Goal: Task Accomplishment & Management: Complete application form

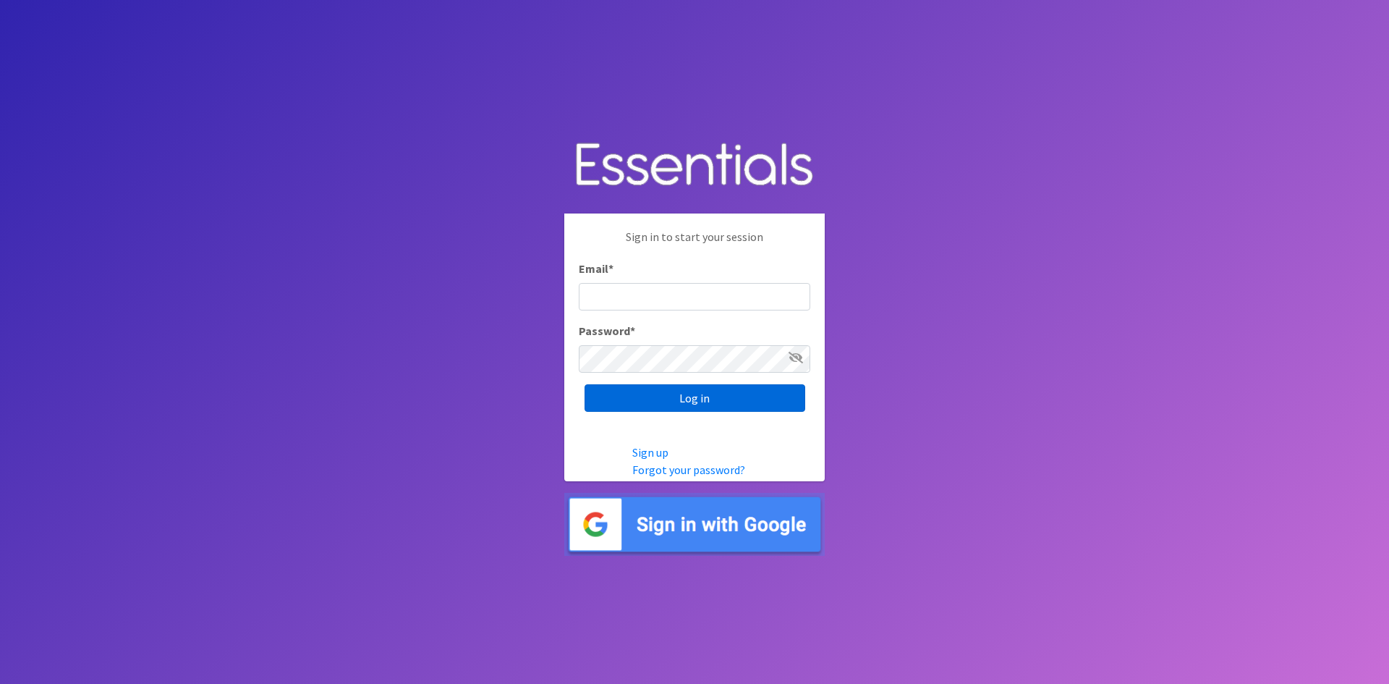
type input "[EMAIL_ADDRESS][DOMAIN_NAME]"
click at [705, 398] on input "Log in" at bounding box center [695, 397] width 221 height 27
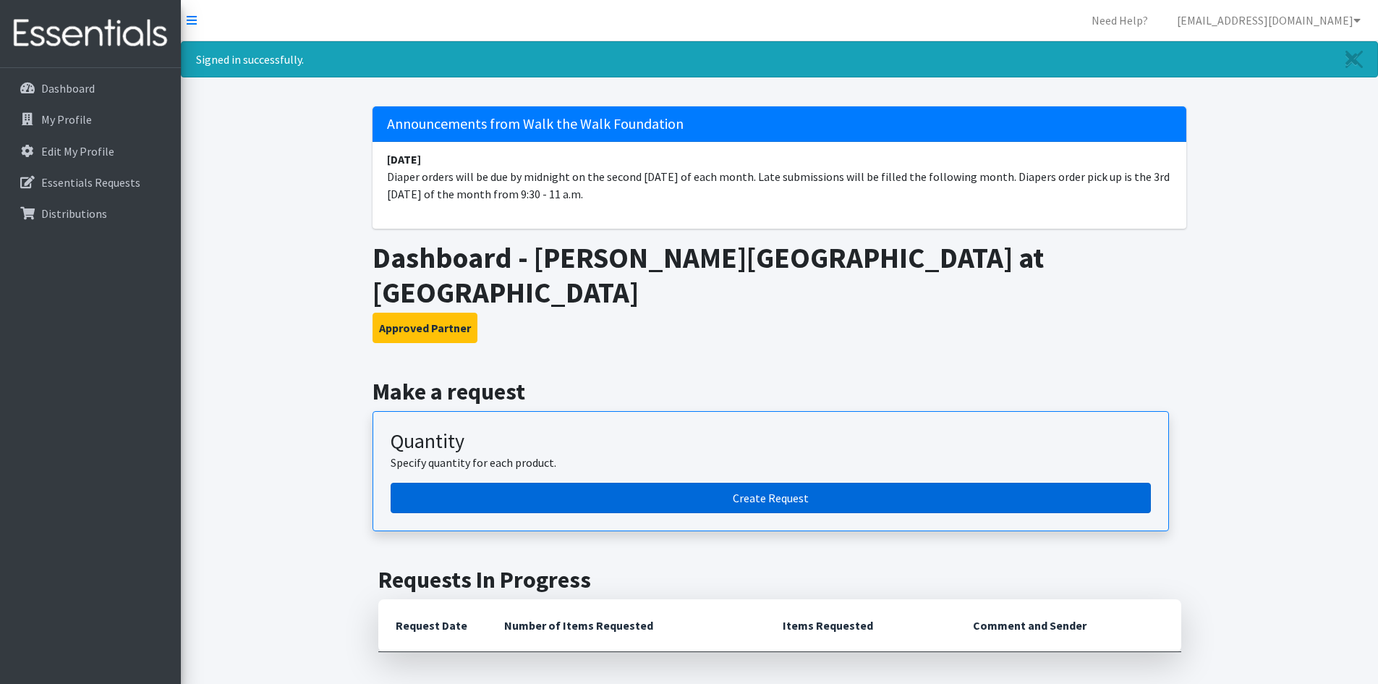
click at [802, 483] on link "Create Request" at bounding box center [771, 498] width 760 height 30
click at [817, 483] on link "Create Request" at bounding box center [771, 498] width 760 height 30
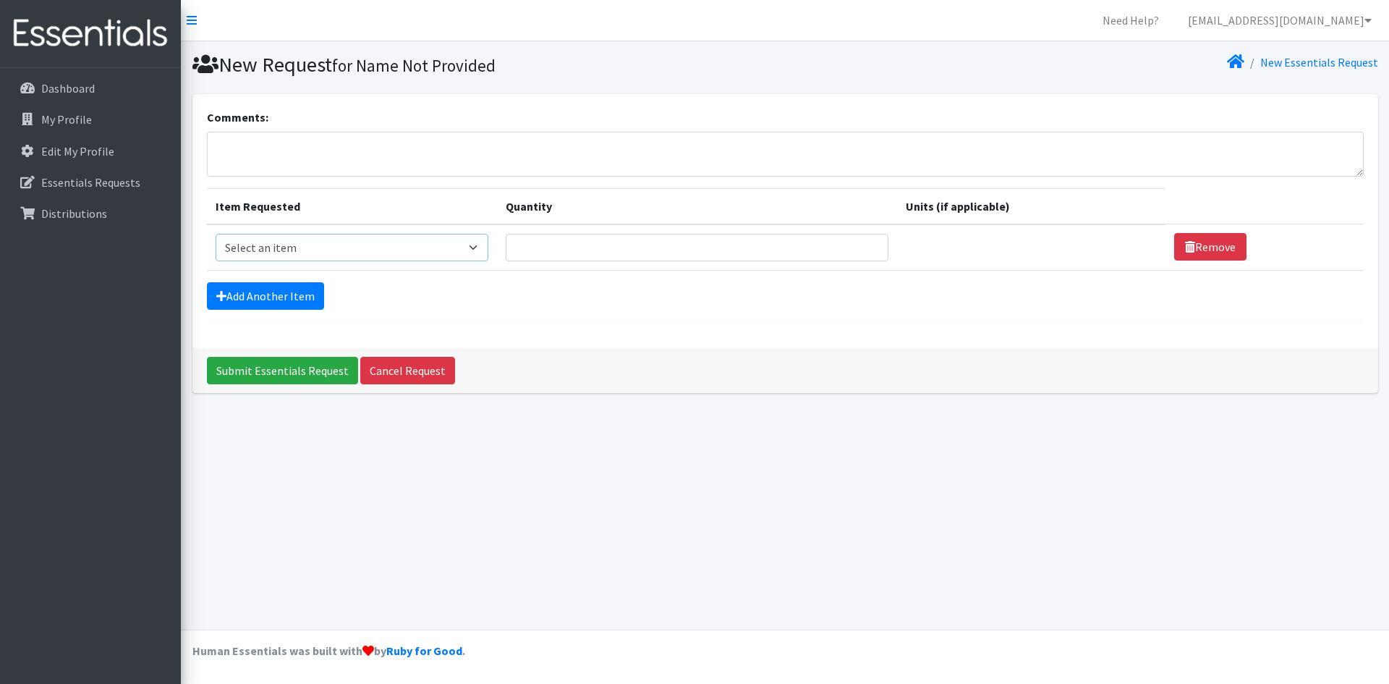
click at [487, 246] on select "Select an item Baby Wipes Diapers (Newborn). Diapers (Size 1) Diapers (Size 2) …" at bounding box center [352, 247] width 273 height 27
select select "11547"
click at [216, 234] on select "Select an item Baby Wipes Diapers (Newborn). Diapers (Size 1) Diapers (Size 2) …" at bounding box center [352, 247] width 273 height 27
click at [862, 245] on input "1" at bounding box center [697, 247] width 383 height 27
click at [862, 245] on input "2" at bounding box center [697, 247] width 383 height 27
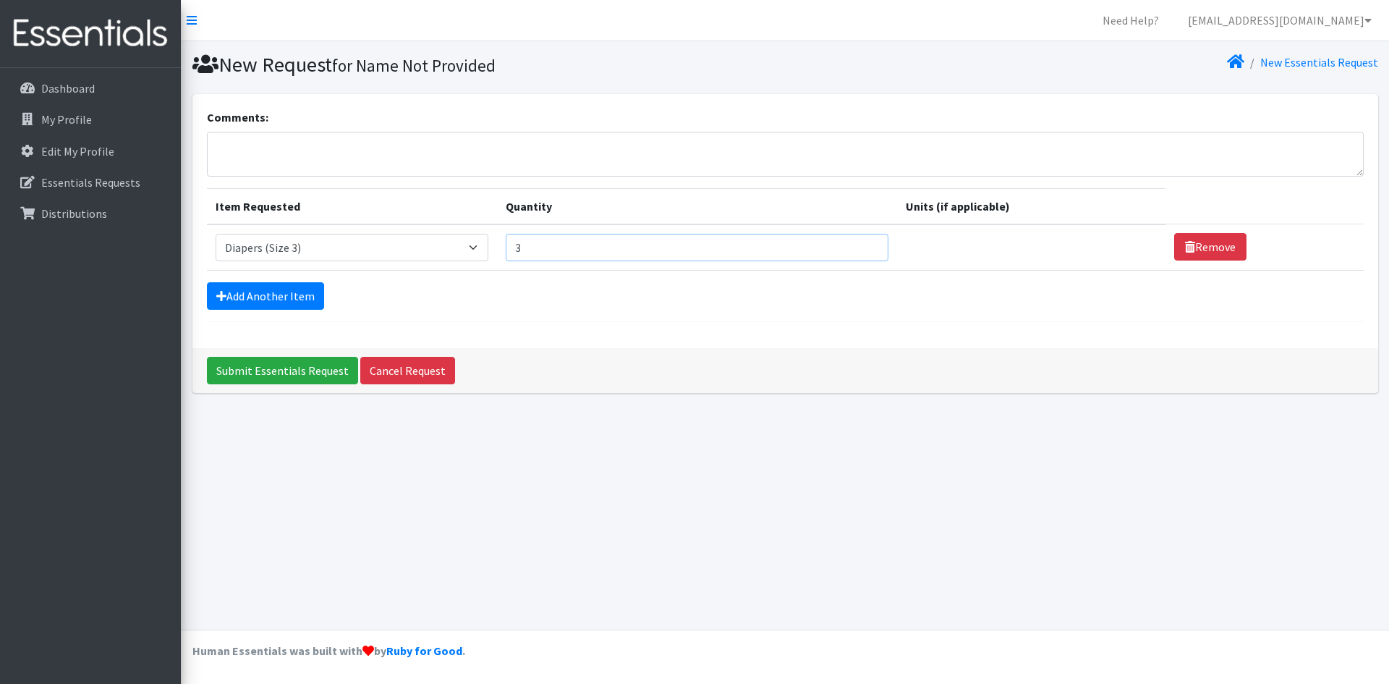
click at [862, 244] on input "3" at bounding box center [697, 247] width 383 height 27
type input "4"
click at [862, 244] on input "4" at bounding box center [697, 247] width 383 height 27
click at [281, 300] on link "Add Another Item" at bounding box center [265, 295] width 117 height 27
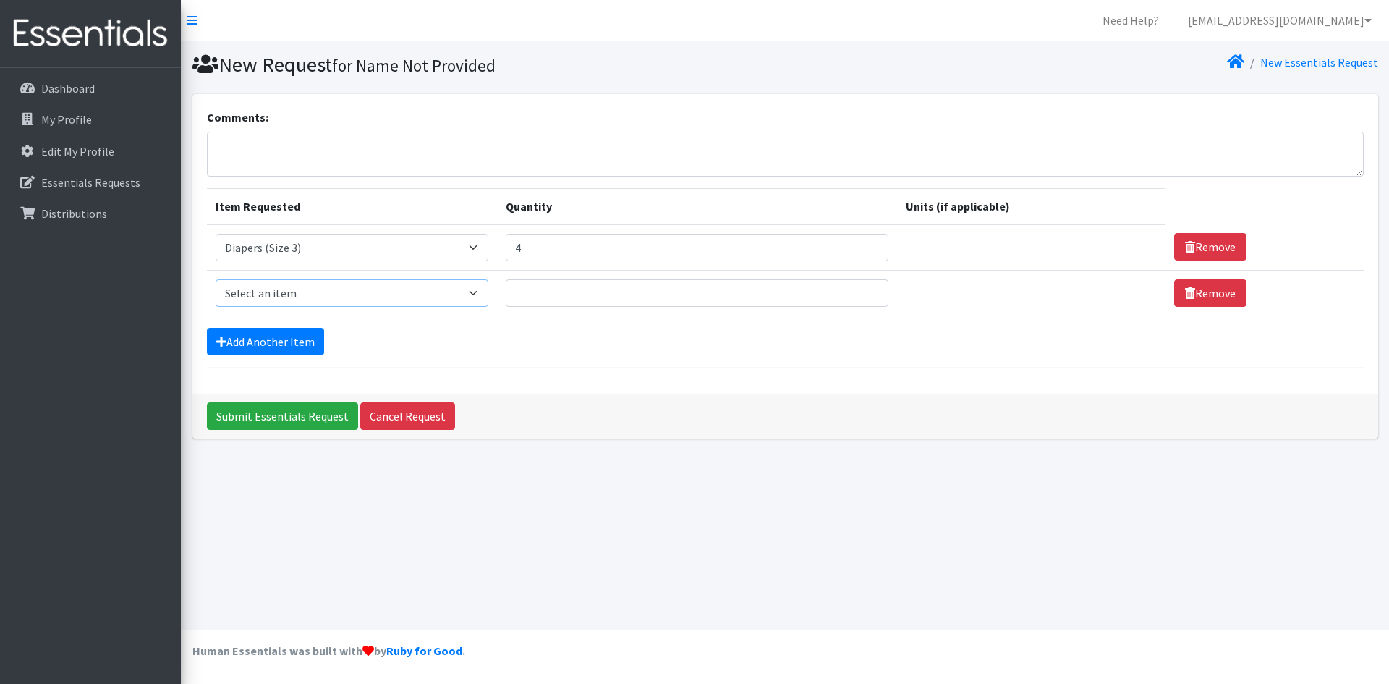
click at [485, 292] on select "Select an item Baby Wipes Diapers (Newborn). Diapers (Size 1) Diapers (Size 2) …" at bounding box center [352, 292] width 273 height 27
select select "11546"
click at [216, 279] on select "Select an item Baby Wipes Diapers (Newborn). Diapers (Size 1) Diapers (Size 2) …" at bounding box center [352, 292] width 273 height 27
click at [861, 286] on input "1" at bounding box center [697, 292] width 383 height 27
click at [861, 286] on input "2" at bounding box center [697, 292] width 383 height 27
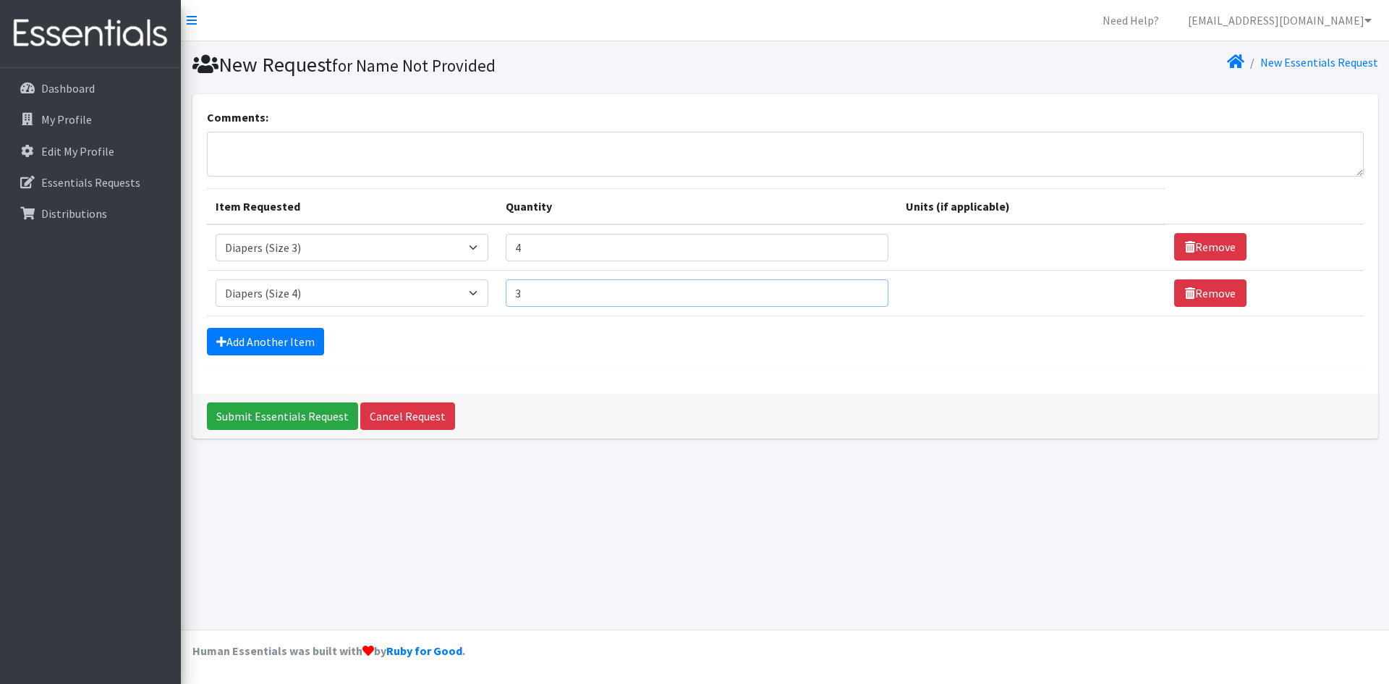
click at [861, 286] on input "3" at bounding box center [697, 292] width 383 height 27
click at [861, 286] on input "4" at bounding box center [697, 292] width 383 height 27
type input "5"
click at [861, 286] on input "5" at bounding box center [697, 292] width 383 height 27
click at [294, 344] on link "Add Another Item" at bounding box center [265, 341] width 117 height 27
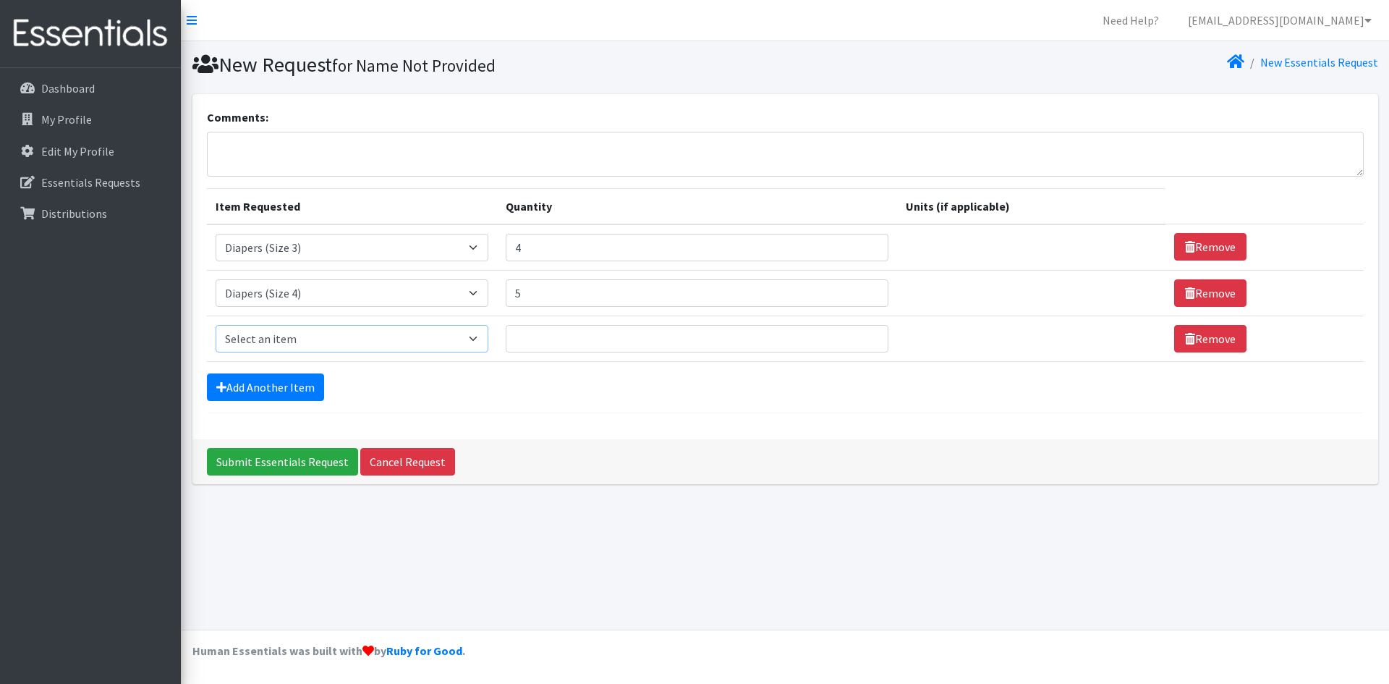
click at [480, 337] on select "Select an item Baby Wipes Diapers (Newborn). Diapers (Size 1) Diapers (Size 2) …" at bounding box center [352, 338] width 273 height 27
select select "11539"
click at [216, 325] on select "Select an item Baby Wipes Diapers (Newborn). Diapers (Size 1) Diapers (Size 2) …" at bounding box center [352, 338] width 273 height 27
click at [863, 332] on input "1" at bounding box center [697, 338] width 383 height 27
click at [863, 332] on input "2" at bounding box center [697, 338] width 383 height 27
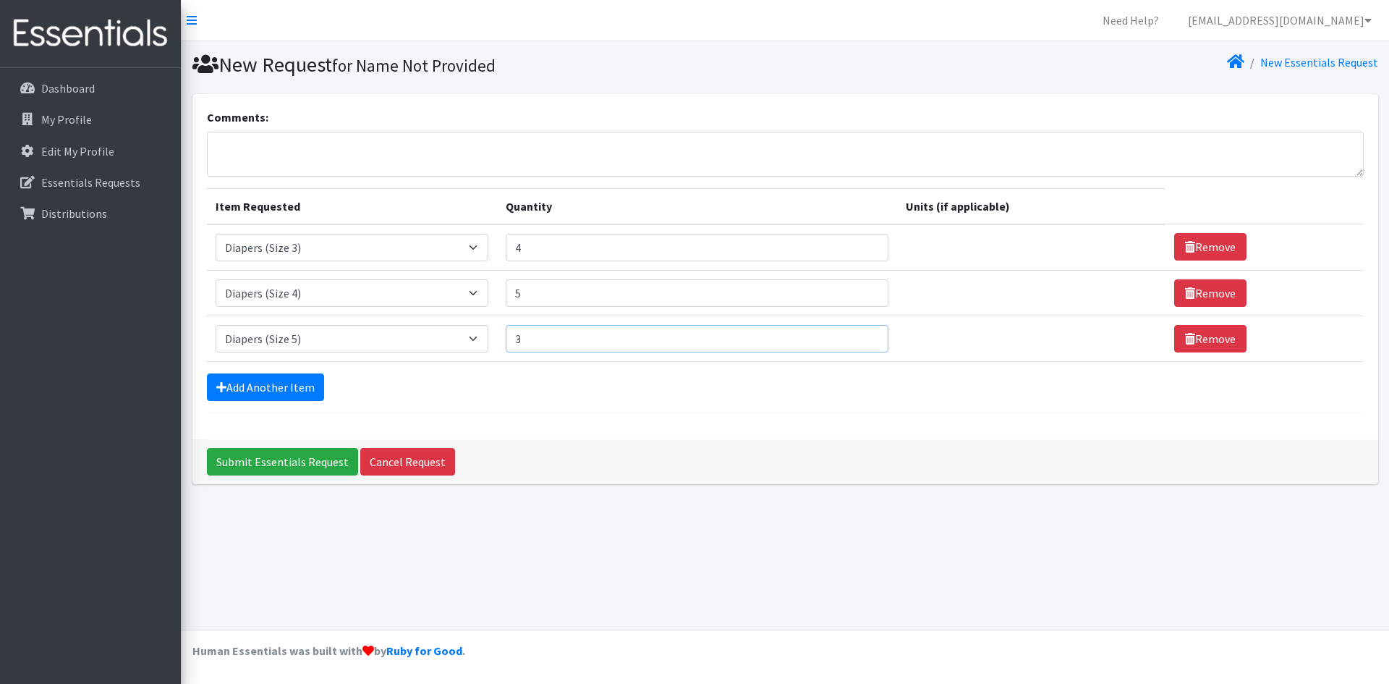
click at [863, 332] on input "3" at bounding box center [697, 338] width 383 height 27
click at [863, 332] on input "4" at bounding box center [697, 338] width 383 height 27
click at [863, 332] on input "5" at bounding box center [697, 338] width 383 height 27
click at [863, 332] on input "6" at bounding box center [697, 338] width 383 height 27
click at [863, 332] on input "7" at bounding box center [697, 338] width 383 height 27
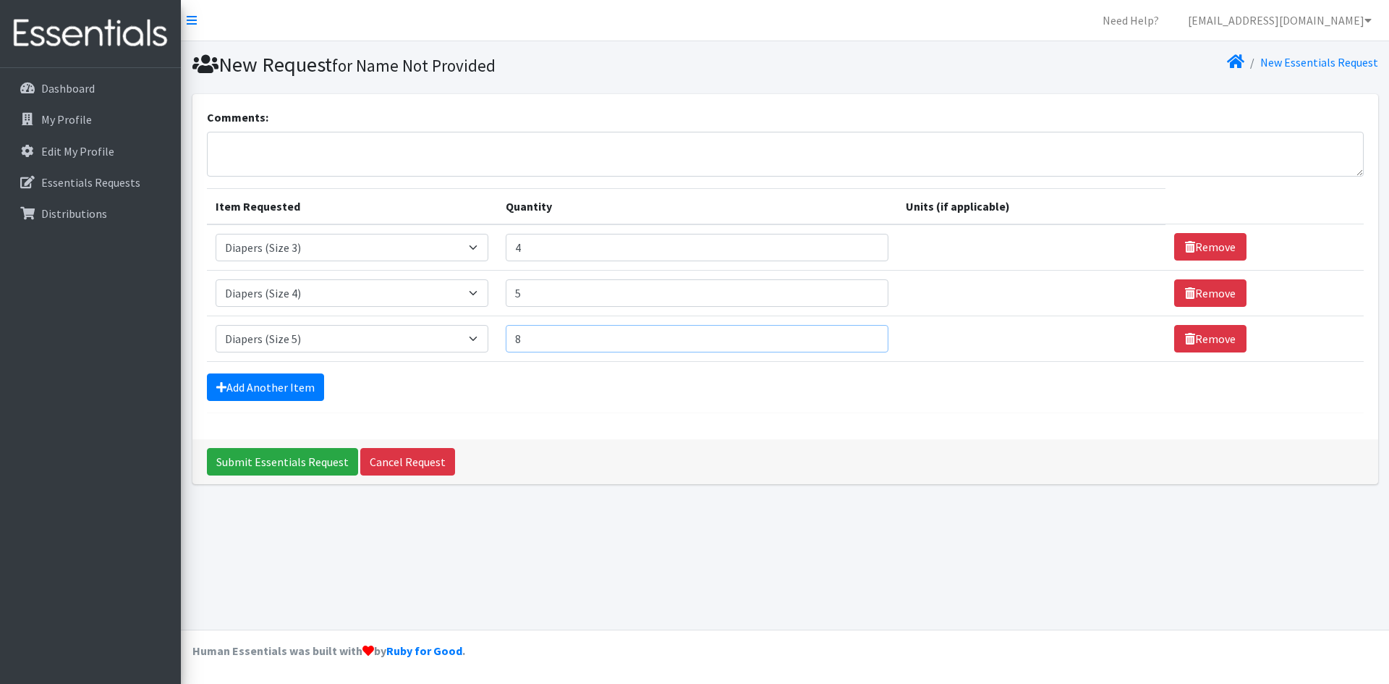
click at [863, 332] on input "8" at bounding box center [697, 338] width 383 height 27
click at [863, 332] on input "9" at bounding box center [697, 338] width 383 height 27
type input "10"
click at [863, 332] on input "10" at bounding box center [697, 338] width 383 height 27
click at [252, 385] on link "Add Another Item" at bounding box center [265, 386] width 117 height 27
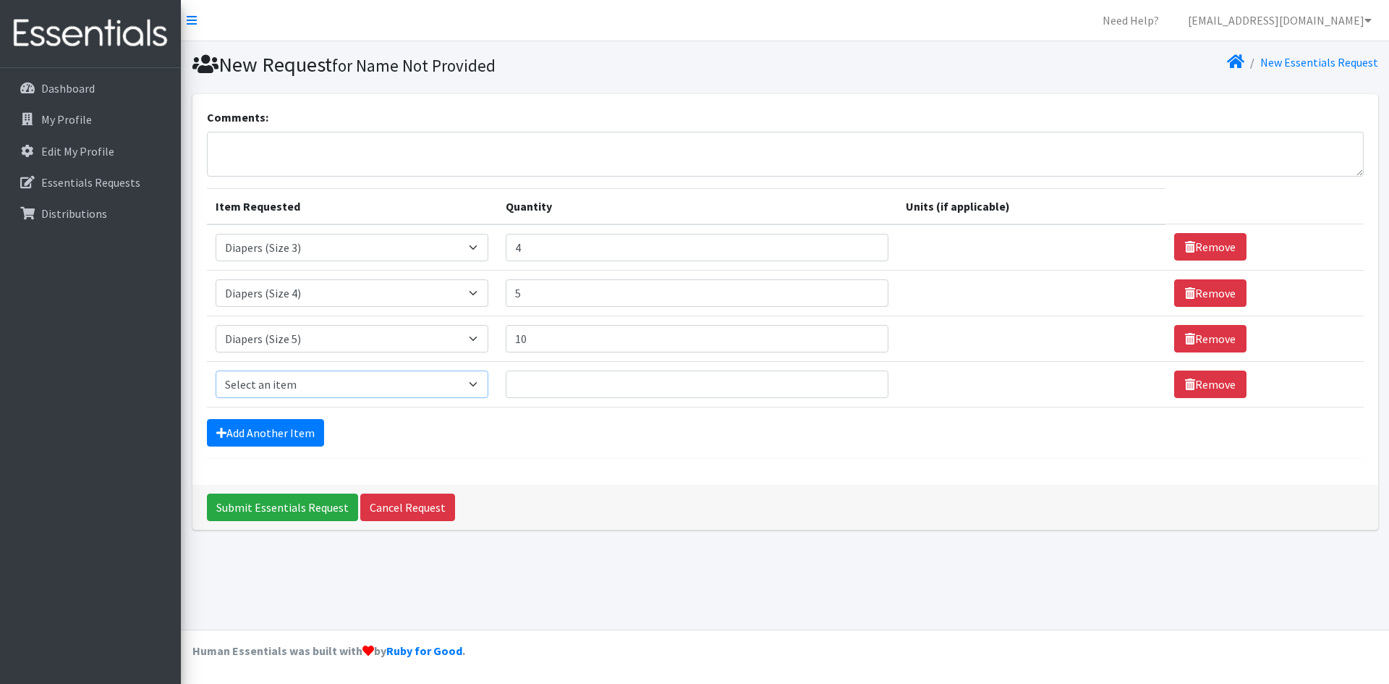
click at [479, 388] on select "Select an item Baby Wipes Diapers (Newborn). Diapers (Size 1) Diapers (Size 2) …" at bounding box center [352, 383] width 273 height 27
select select "11523"
click at [216, 370] on select "Select an item Baby Wipes Diapers (Newborn). Diapers (Size 1) Diapers (Size 2) …" at bounding box center [352, 383] width 273 height 27
click at [859, 381] on input "1" at bounding box center [697, 383] width 383 height 27
click at [859, 381] on input "2" at bounding box center [697, 383] width 383 height 27
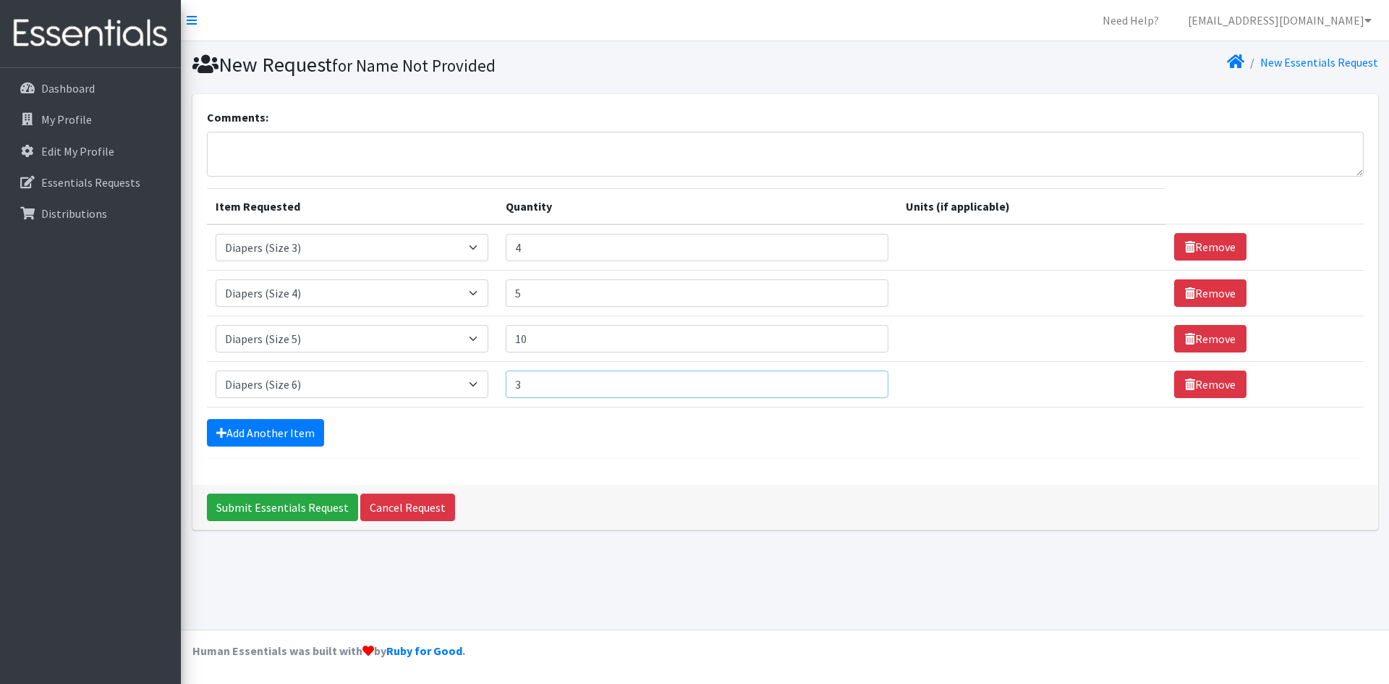
click at [860, 381] on input "3" at bounding box center [697, 383] width 383 height 27
click at [860, 381] on input "4" at bounding box center [697, 383] width 383 height 27
click at [860, 381] on input "5" at bounding box center [697, 383] width 383 height 27
click at [860, 381] on input "6" at bounding box center [697, 383] width 383 height 27
click at [859, 381] on input "7" at bounding box center [697, 383] width 383 height 27
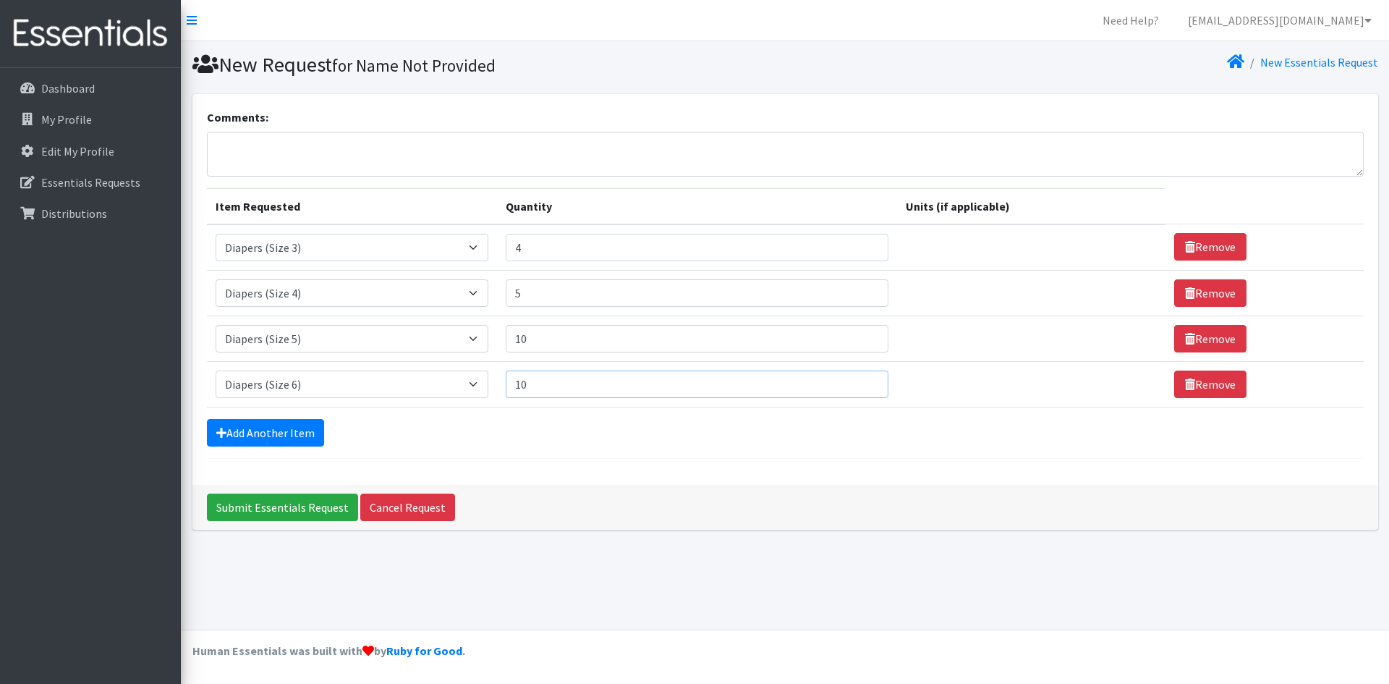
type input "10"
click at [859, 383] on input "10" at bounding box center [697, 383] width 383 height 27
click at [262, 432] on link "Add Another Item" at bounding box center [265, 432] width 117 height 27
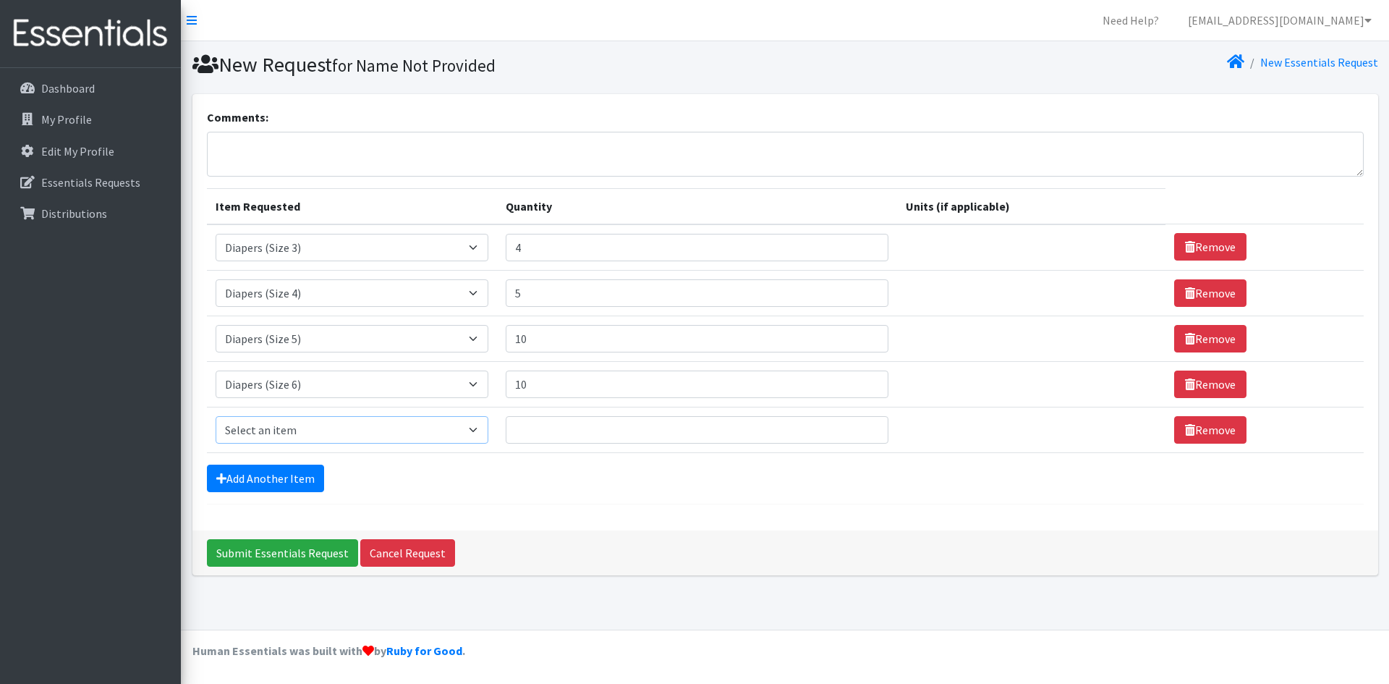
click at [485, 432] on select "Select an item Baby Wipes Diapers (Newborn). Diapers (Size 1) Diapers (Size 2) …" at bounding box center [352, 429] width 273 height 27
select select "15172"
click at [216, 416] on select "Select an item Baby Wipes Diapers (Newborn). Diapers (Size 1) Diapers (Size 2) …" at bounding box center [352, 429] width 273 height 27
click at [860, 428] on input "1" at bounding box center [697, 429] width 383 height 27
click at [860, 428] on input "2" at bounding box center [697, 429] width 383 height 27
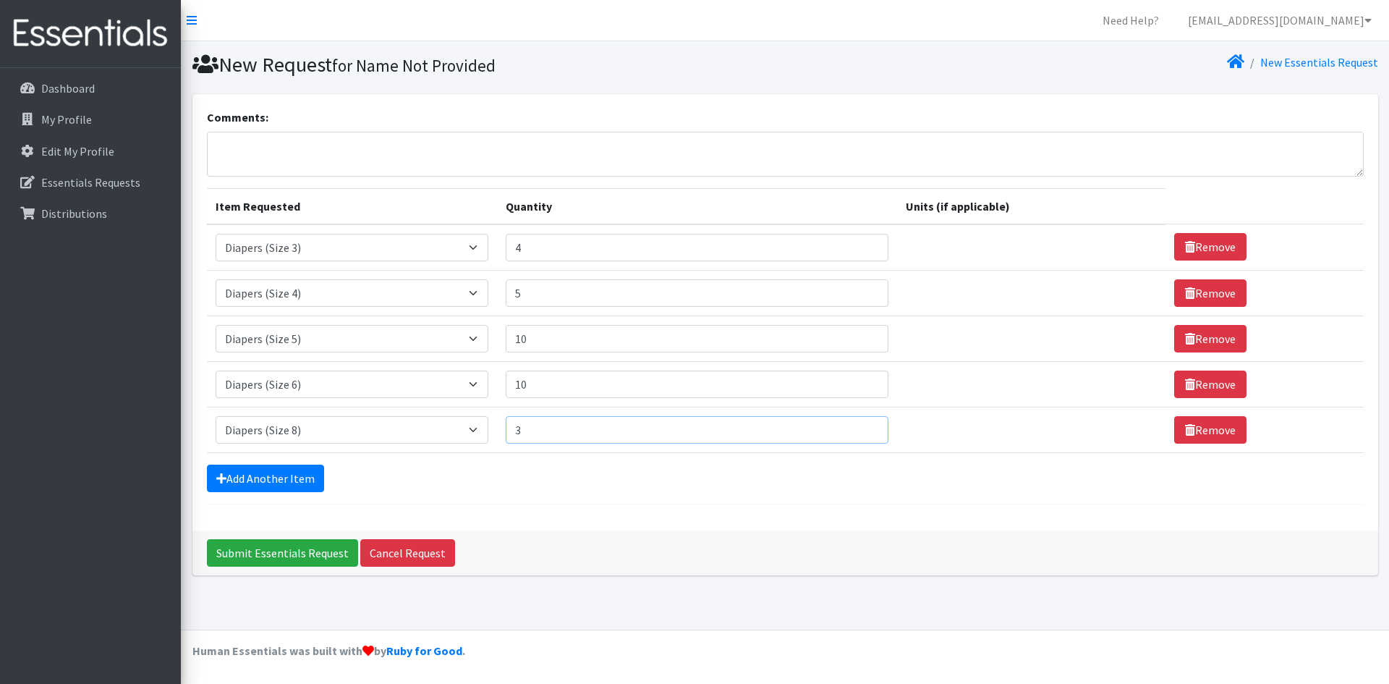
click at [860, 428] on input "3" at bounding box center [697, 429] width 383 height 27
click at [859, 428] on input "4" at bounding box center [697, 429] width 383 height 27
click at [859, 428] on input "5" at bounding box center [697, 429] width 383 height 27
click at [859, 428] on input "6" at bounding box center [697, 429] width 383 height 27
click at [859, 428] on input "7" at bounding box center [697, 429] width 383 height 27
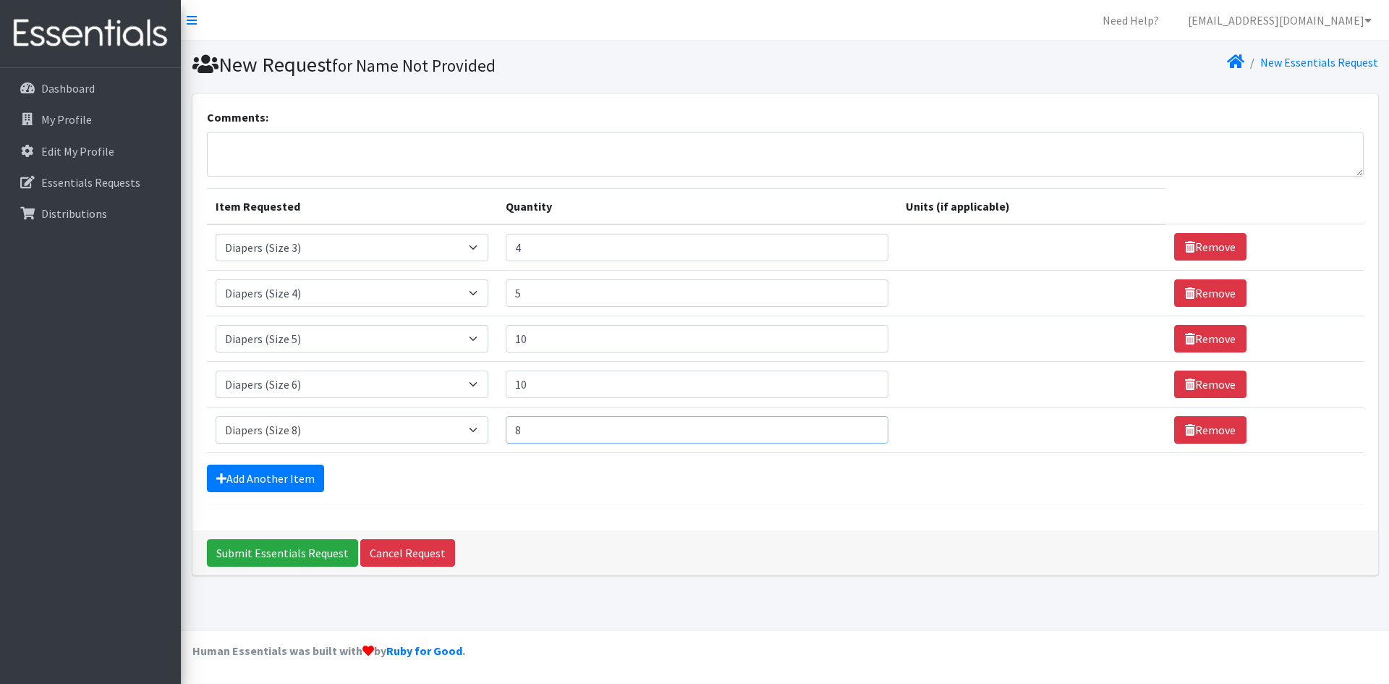
click at [859, 428] on input "8" at bounding box center [697, 429] width 383 height 27
click at [858, 428] on input "9" at bounding box center [697, 429] width 383 height 27
click at [863, 425] on input "10" at bounding box center [697, 429] width 383 height 27
click at [862, 435] on input "9" at bounding box center [697, 429] width 383 height 27
type input "8"
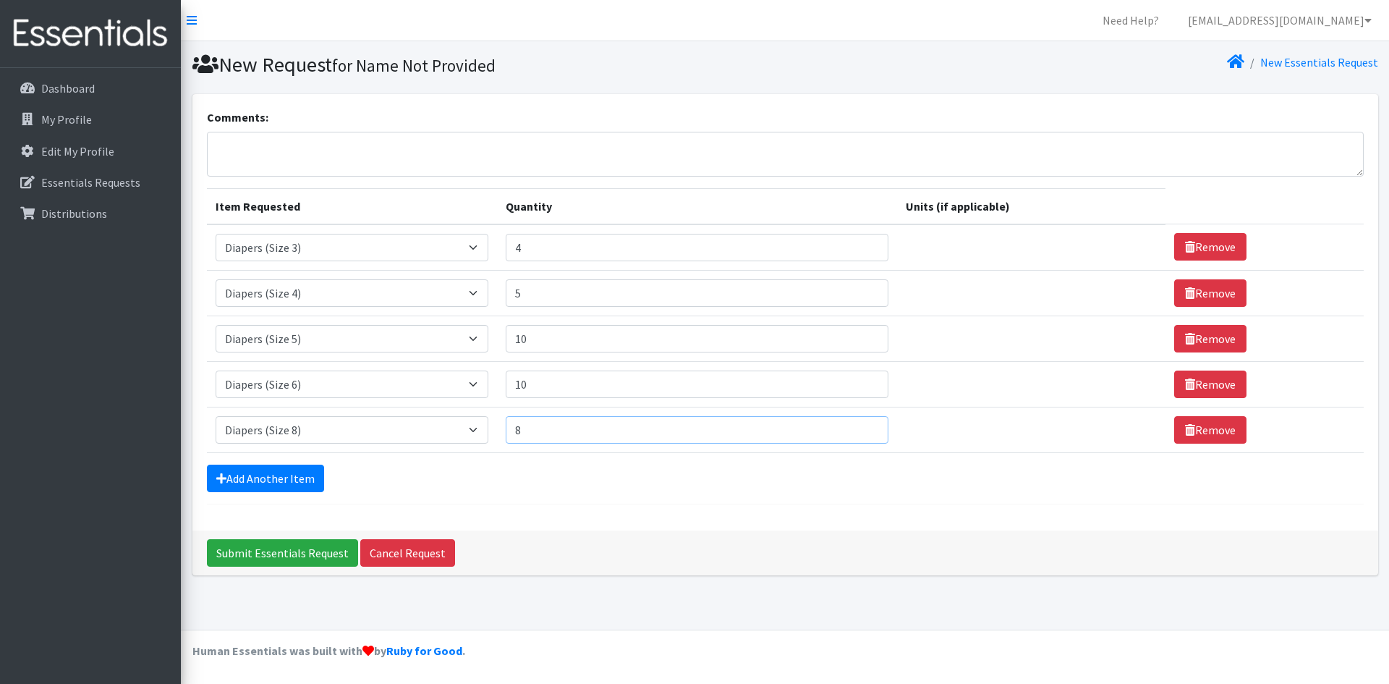
click at [862, 435] on input "8" at bounding box center [697, 429] width 383 height 27
click at [305, 477] on link "Add Another Item" at bounding box center [265, 477] width 117 height 27
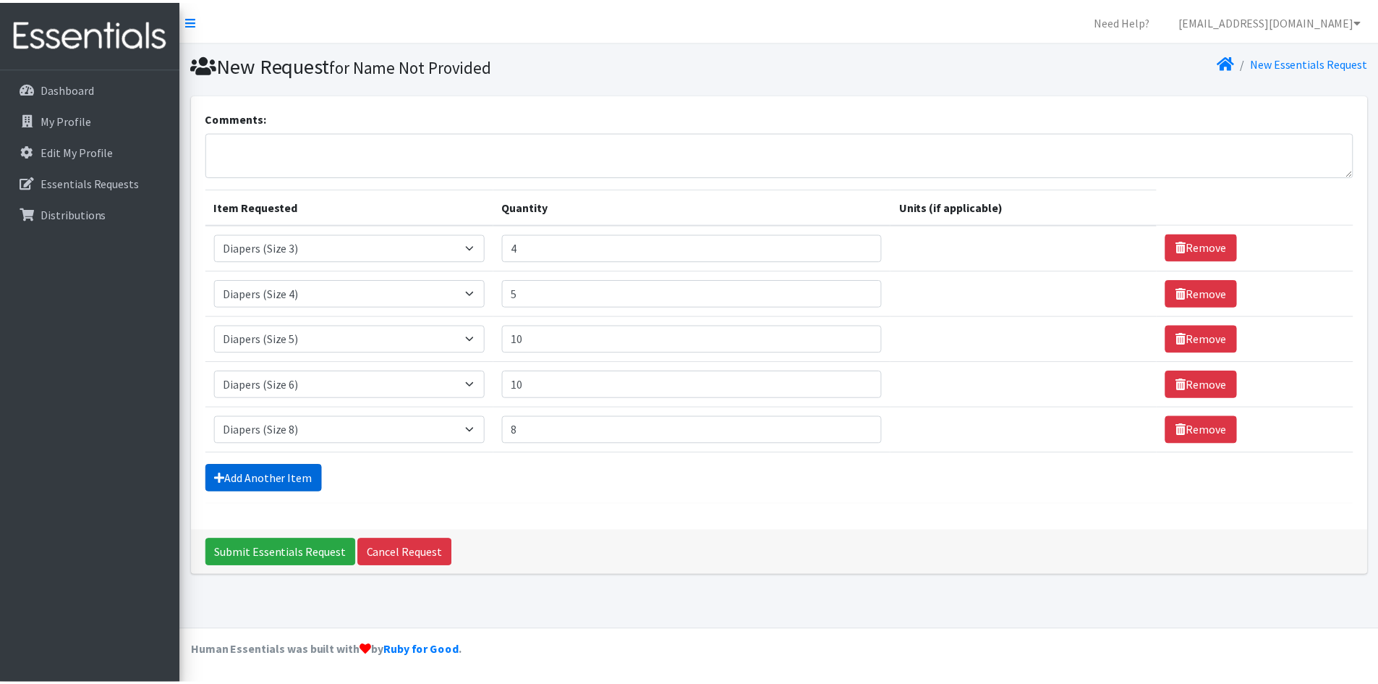
scroll to position [3, 0]
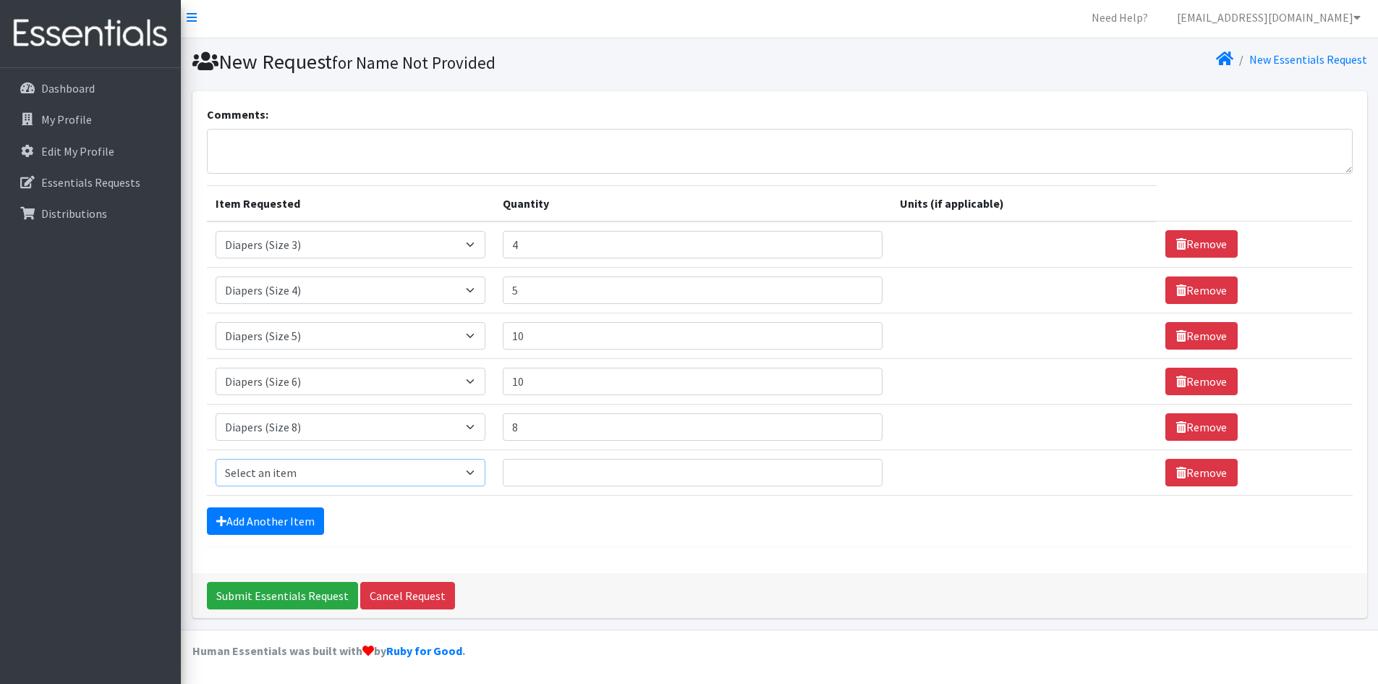
click at [478, 472] on select "Select an item Baby Wipes Diapers (Newborn). Diapers (Size 1) Diapers (Size 2) …" at bounding box center [351, 472] width 271 height 27
select select "14678"
click at [216, 459] on select "Select an item Baby Wipes Diapers (Newborn). Diapers (Size 1) Diapers (Size 2) …" at bounding box center [351, 472] width 271 height 27
click at [479, 471] on select "Select an item Baby Wipes Diapers (Newborn). Diapers (Size 1) Diapers (Size 2) …" at bounding box center [351, 472] width 271 height 27
select select
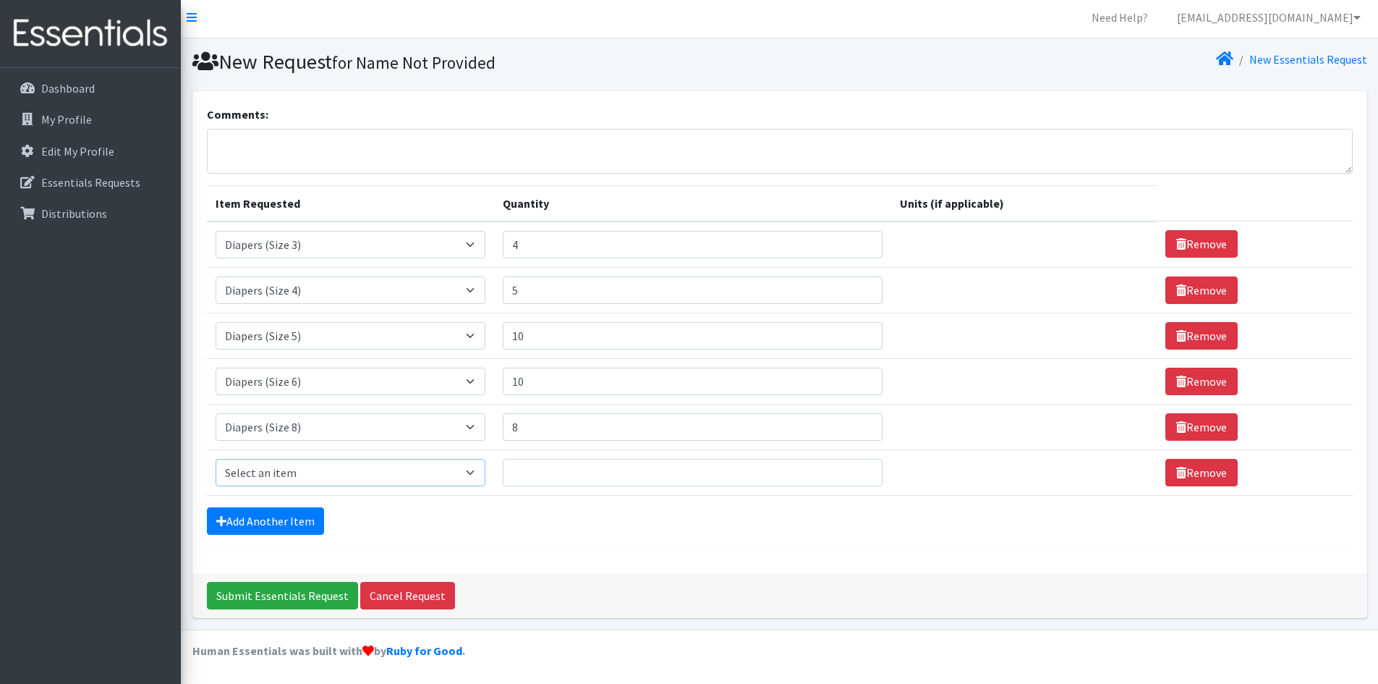
click at [216, 459] on select "Select an item Baby Wipes Diapers (Newborn). Diapers (Size 1) Diapers (Size 2) …" at bounding box center [351, 472] width 271 height 27
click at [1176, 473] on icon at bounding box center [1181, 473] width 10 height 12
click at [247, 150] on textarea "Comments:" at bounding box center [780, 151] width 1146 height 45
type textarea "I"
click at [273, 599] on input "Submit Essentials Request" at bounding box center [282, 595] width 151 height 27
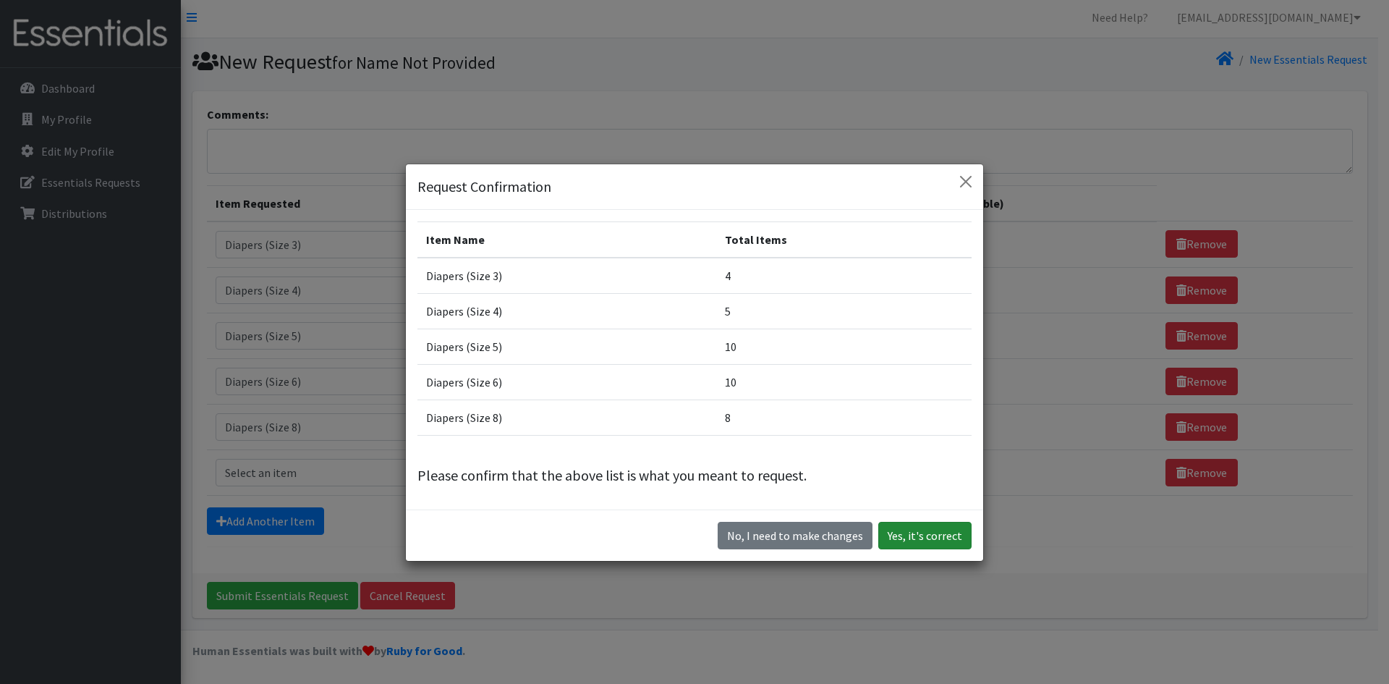
click at [927, 538] on button "Yes, it's correct" at bounding box center [924, 535] width 93 height 27
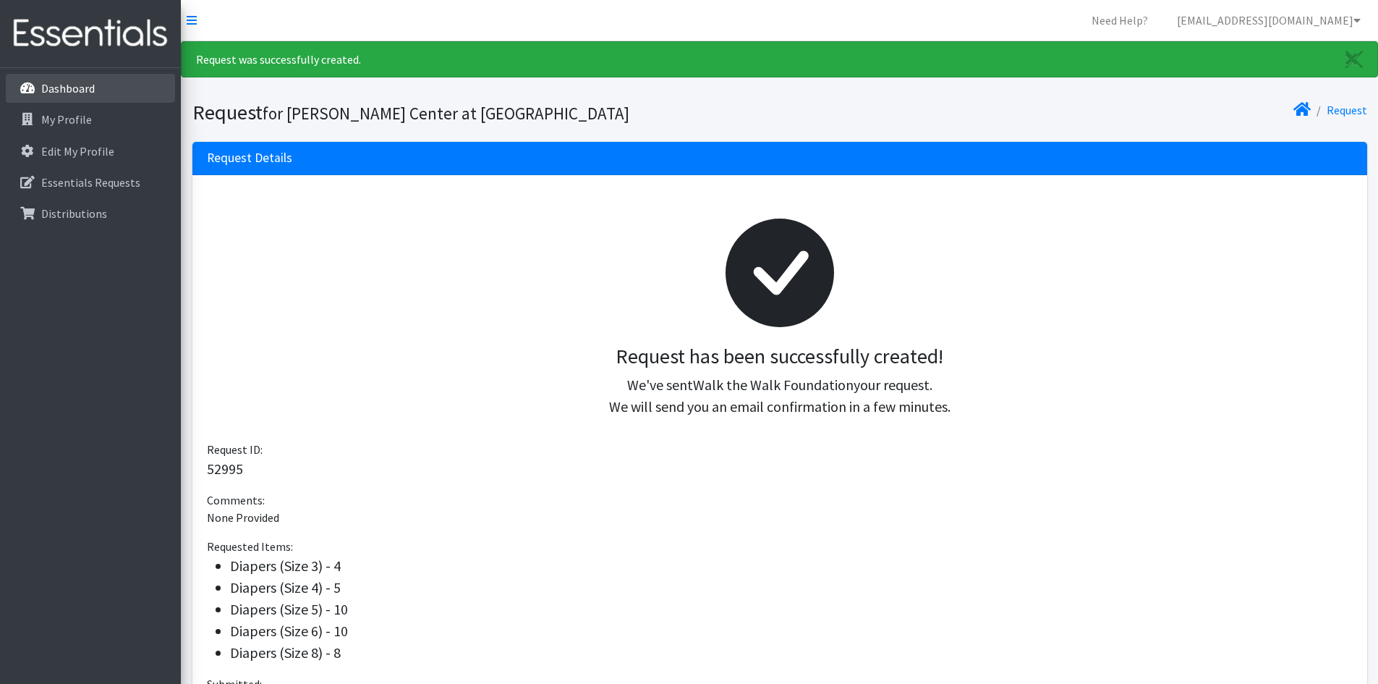
click at [98, 87] on link "Dashboard" at bounding box center [90, 88] width 169 height 29
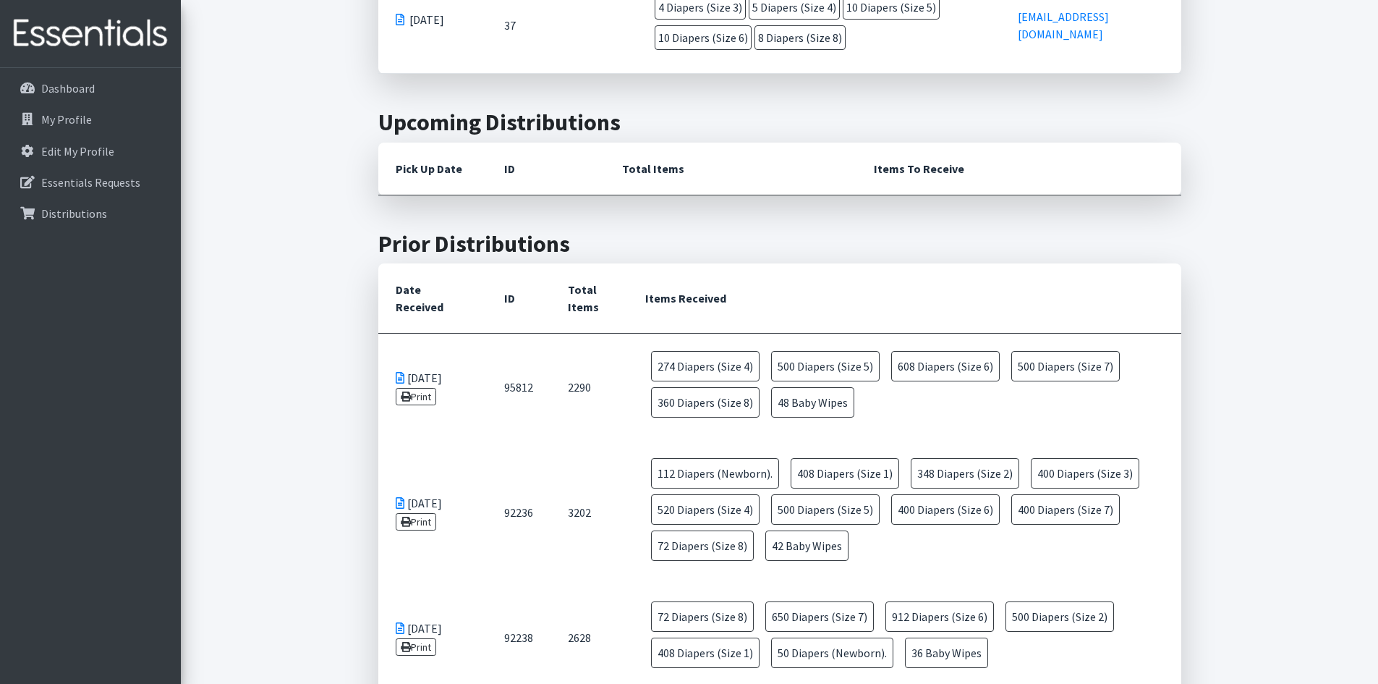
scroll to position [651, 0]
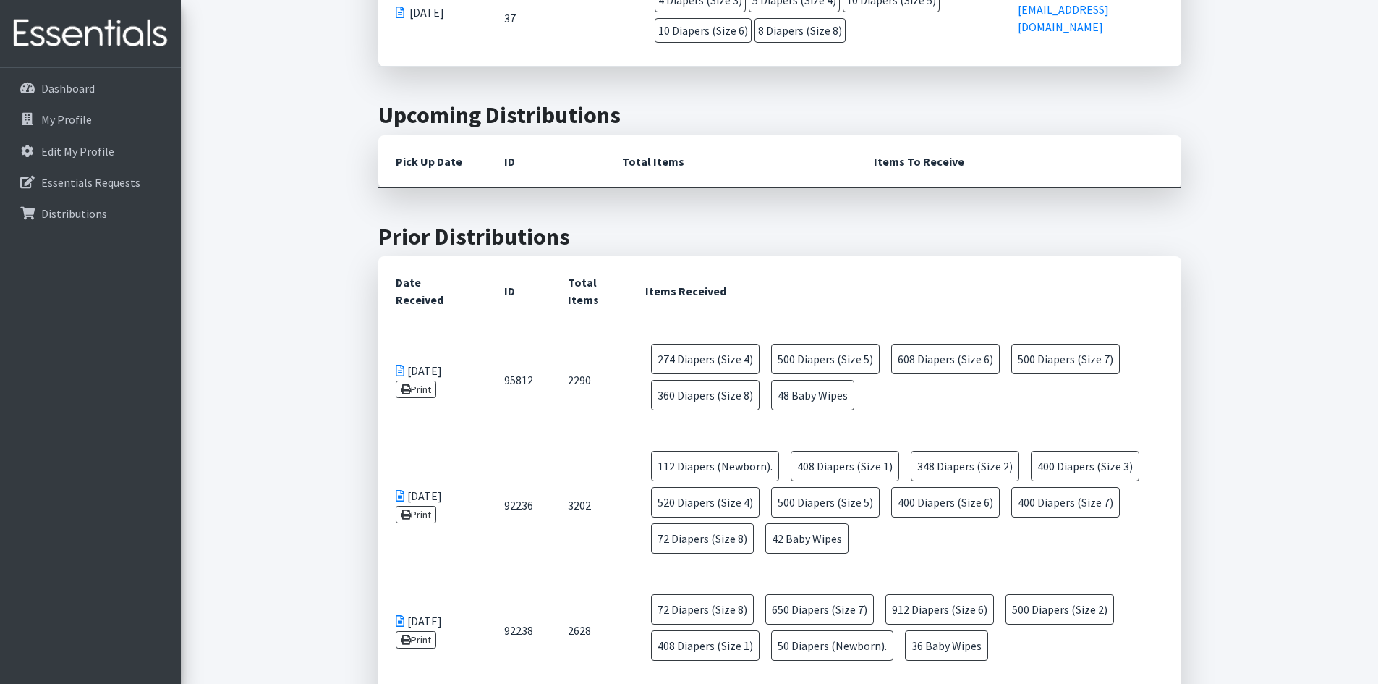
click at [439, 359] on td "[DATE] Print" at bounding box center [432, 380] width 109 height 108
click at [414, 381] on link "Print" at bounding box center [416, 389] width 41 height 17
